Goal: Information Seeking & Learning: Learn about a topic

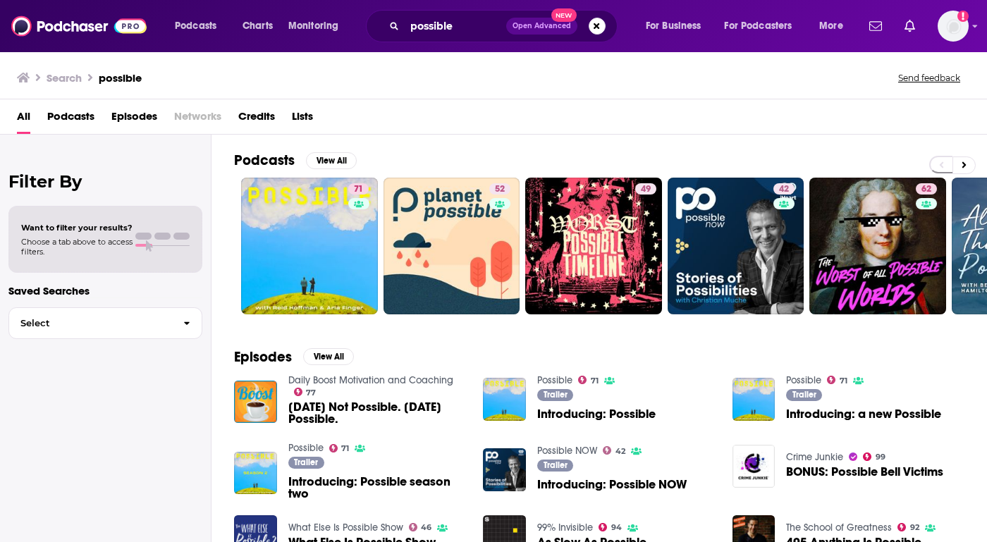
click at [583, 29] on span "Open Advanced New" at bounding box center [555, 26] width 99 height 17
click at [595, 29] on button "Search podcasts, credits, & more..." at bounding box center [597, 26] width 17 height 17
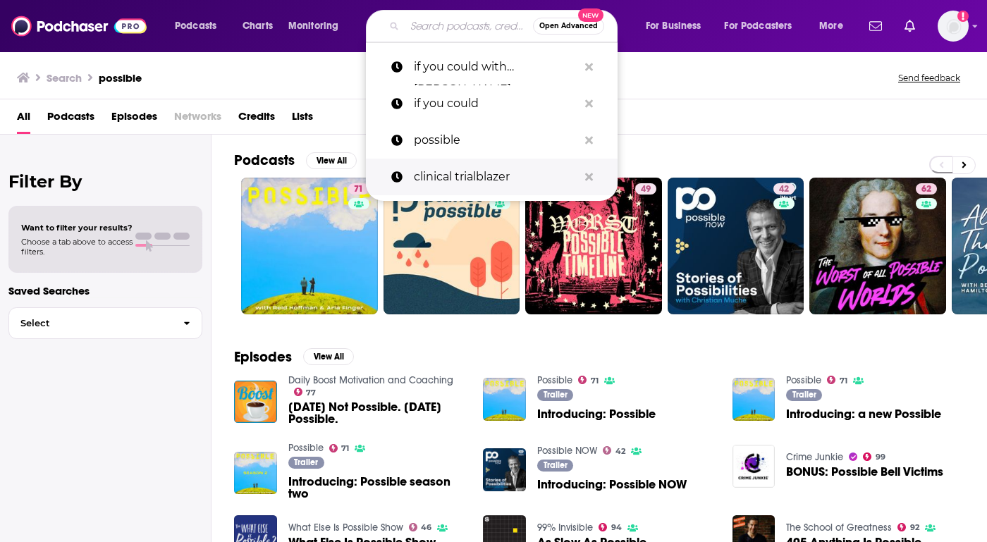
click at [457, 179] on p "clinical trialblazer" at bounding box center [496, 177] width 164 height 37
type input "clinical trialblazer"
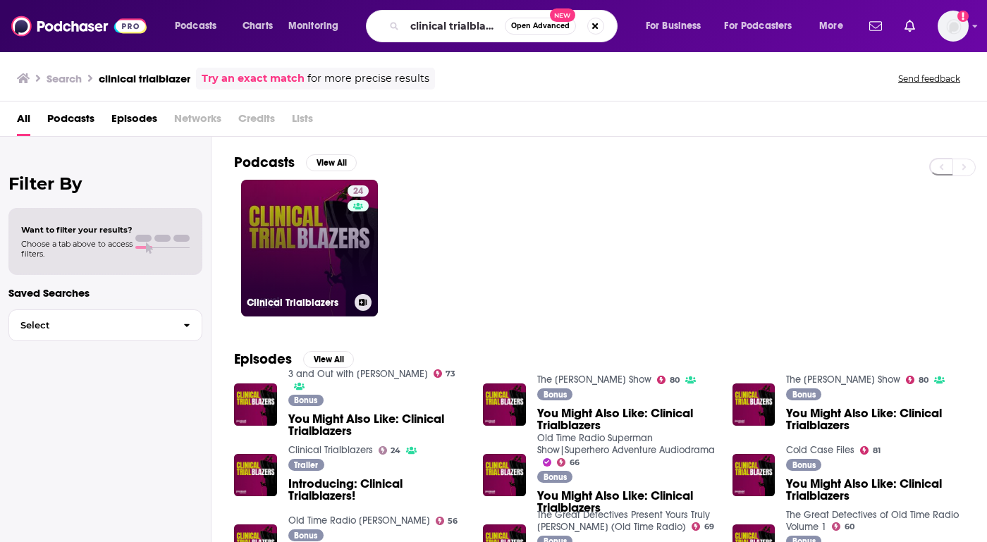
click at [255, 262] on link "24 Clinical Trialblazers" at bounding box center [309, 248] width 137 height 137
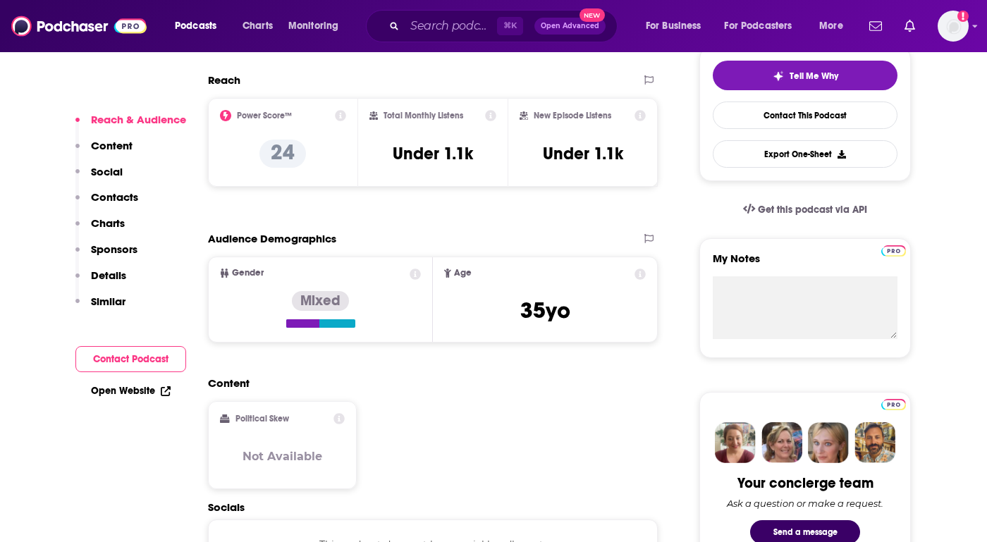
scroll to position [339, 0]
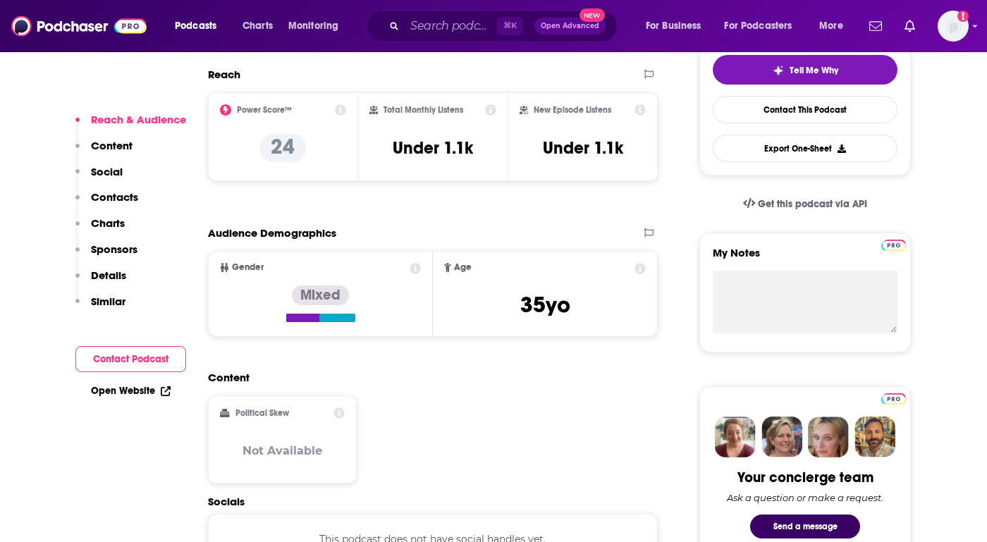
click at [119, 224] on p "Charts" at bounding box center [108, 223] width 34 height 13
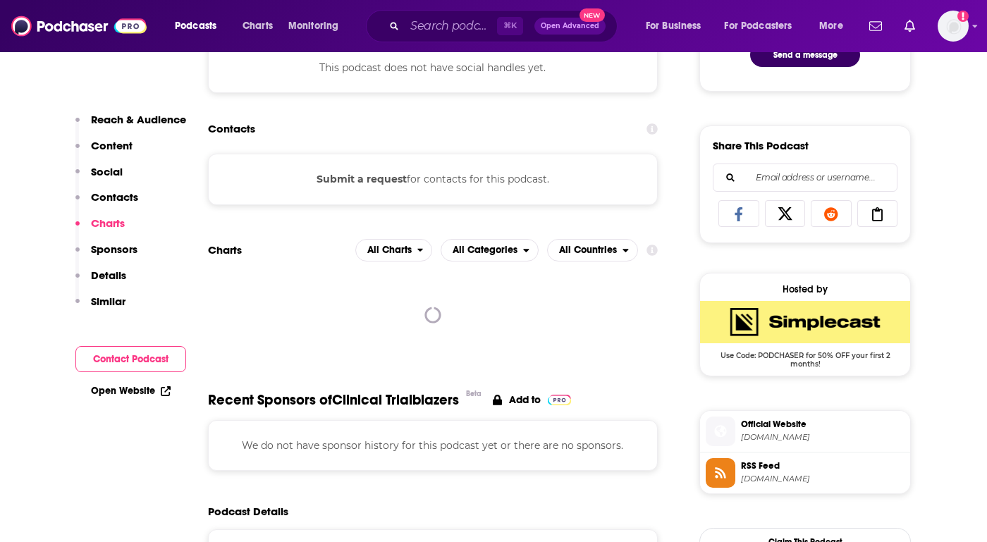
scroll to position [855, 0]
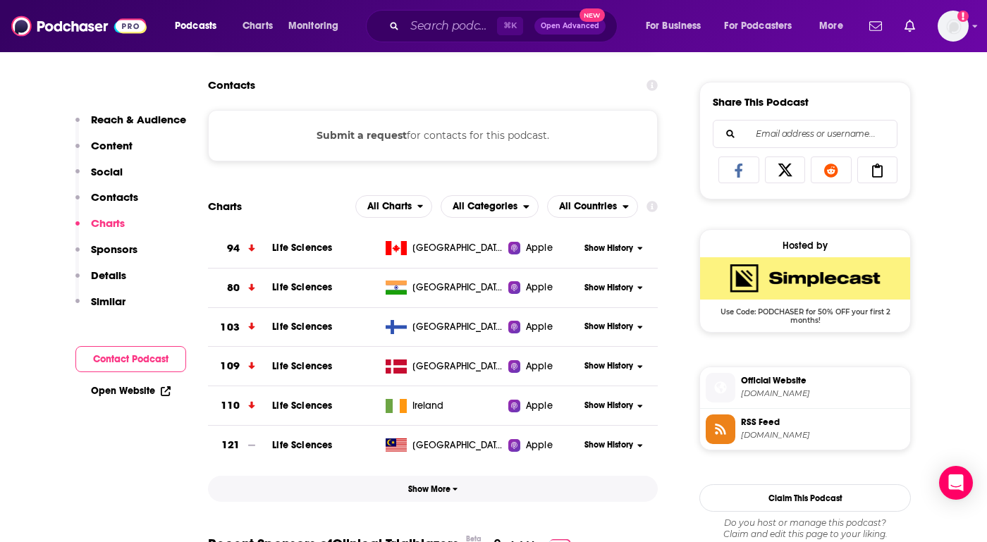
click at [438, 494] on span "Show More" at bounding box center [433, 490] width 50 height 10
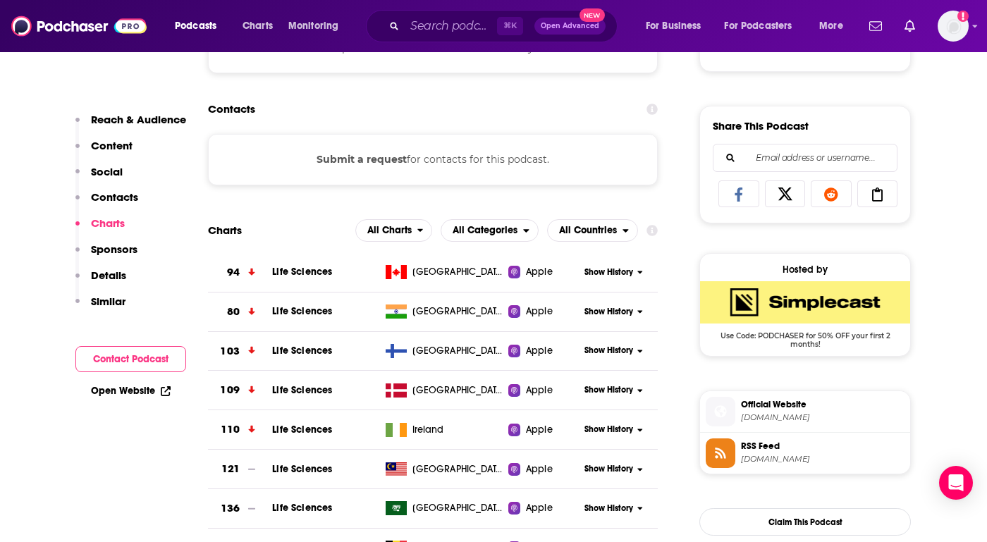
scroll to position [779, 0]
